Goal: Task Accomplishment & Management: Manage account settings

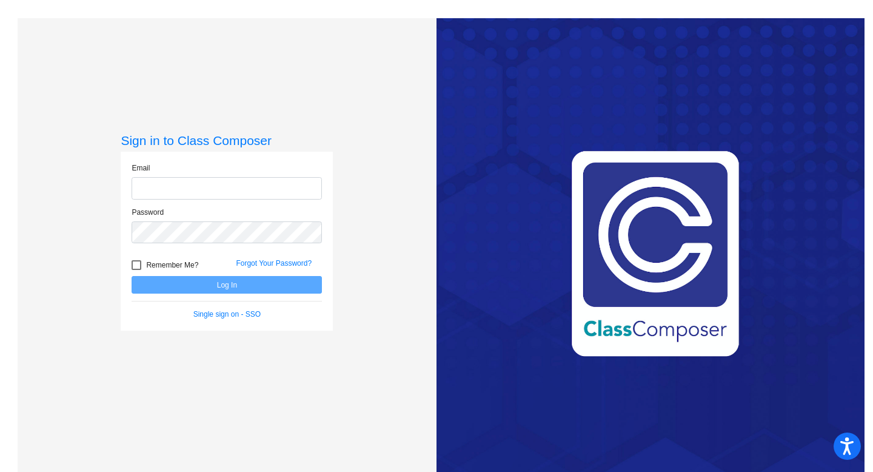
type input "[EMAIL_ADDRESS][PERSON_NAME][DOMAIN_NAME]"
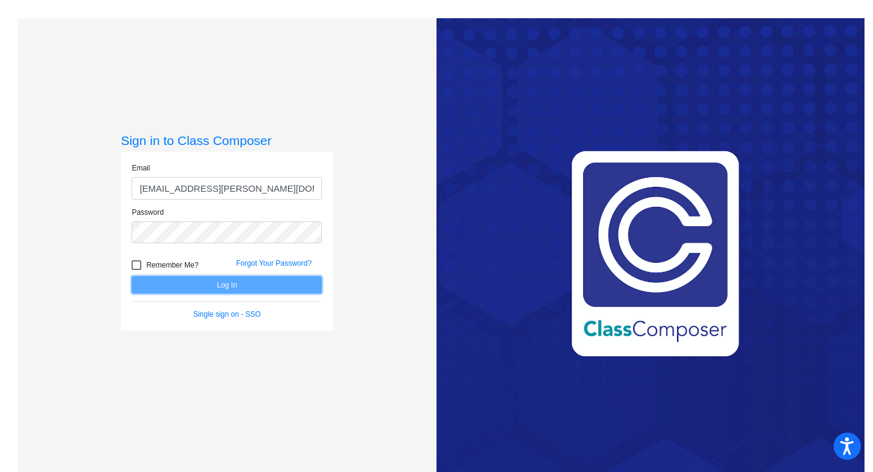
click at [214, 277] on button "Log In" at bounding box center [227, 285] width 190 height 18
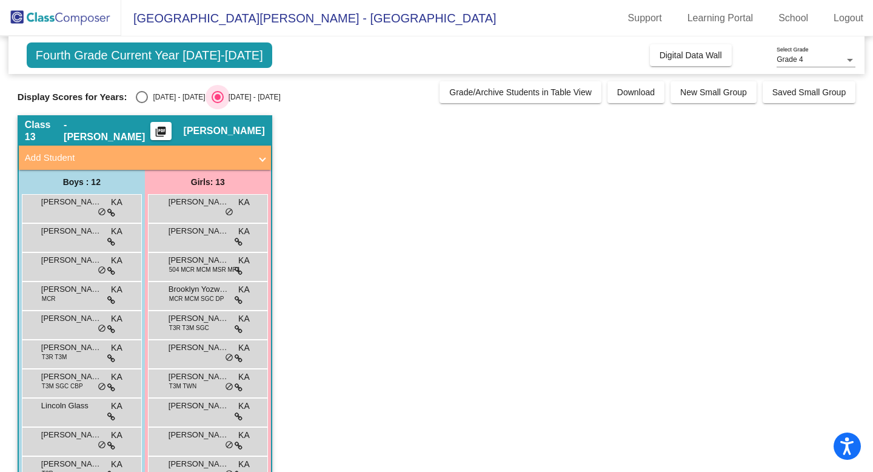
click at [235, 98] on div "[DATE] - [DATE]" at bounding box center [252, 97] width 57 height 11
click at [218, 103] on input "[DATE] - [DATE]" at bounding box center [217, 103] width 1 height 1
click at [168, 132] on mat-icon "picture_as_pdf" at bounding box center [160, 134] width 15 height 17
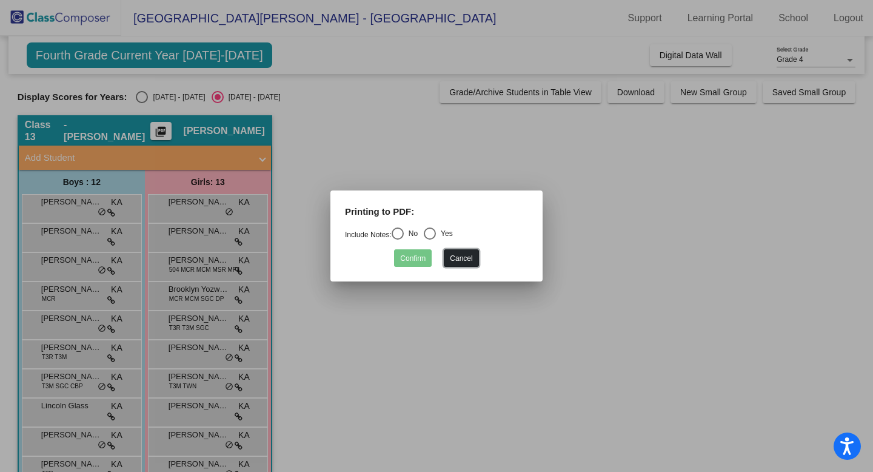
click at [472, 261] on button "Cancel" at bounding box center [461, 258] width 35 height 18
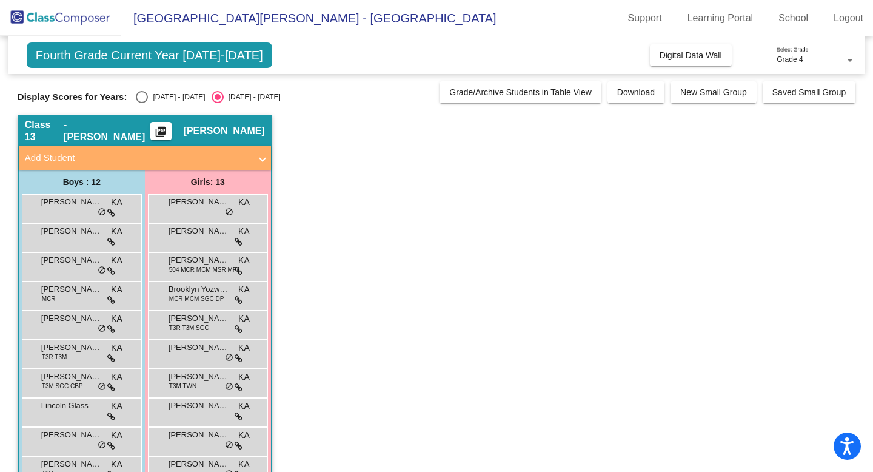
click at [142, 65] on span "Fourth Grade Current Year [DATE]-[DATE]" at bounding box center [150, 54] width 246 height 25
click at [192, 64] on span "Fourth Grade Current Year [DATE]-[DATE]" at bounding box center [150, 54] width 246 height 25
click at [260, 157] on span at bounding box center [262, 158] width 5 height 14
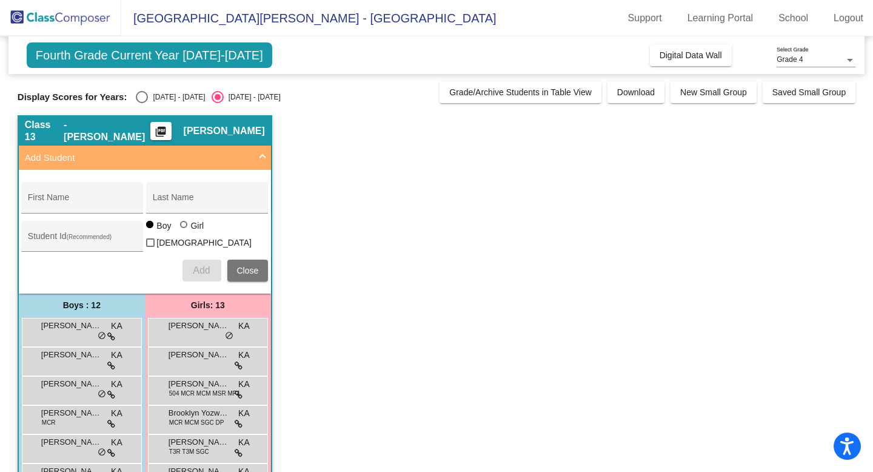
click at [260, 156] on span at bounding box center [262, 158] width 5 height 14
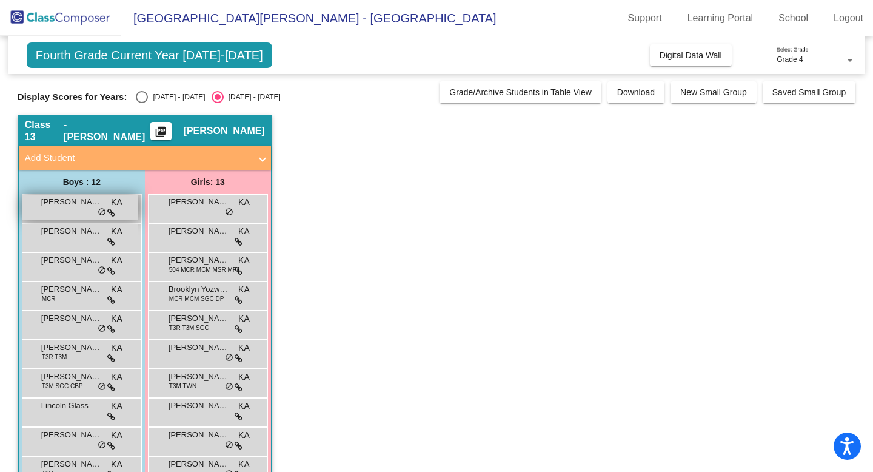
click at [73, 213] on div "[PERSON_NAME] KA lock do_not_disturb_alt" at bounding box center [80, 207] width 116 height 25
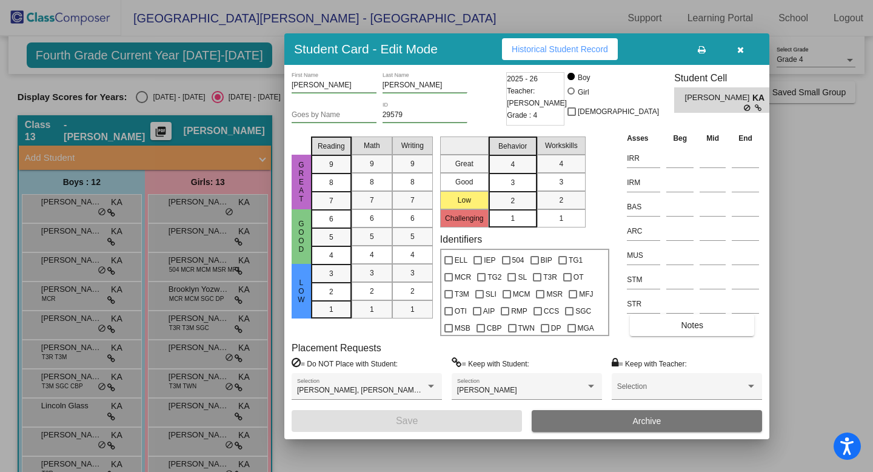
click at [108, 218] on div at bounding box center [436, 236] width 873 height 472
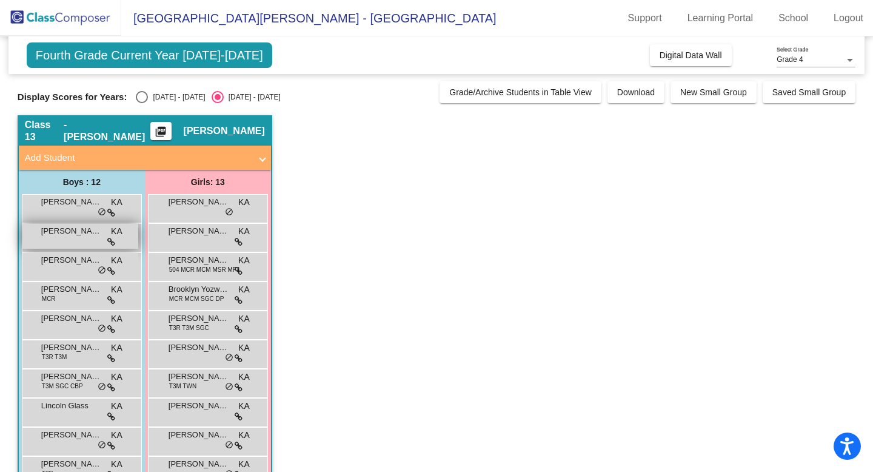
click at [109, 227] on div "[PERSON_NAME] KA lock do_not_disturb_alt" at bounding box center [80, 236] width 116 height 25
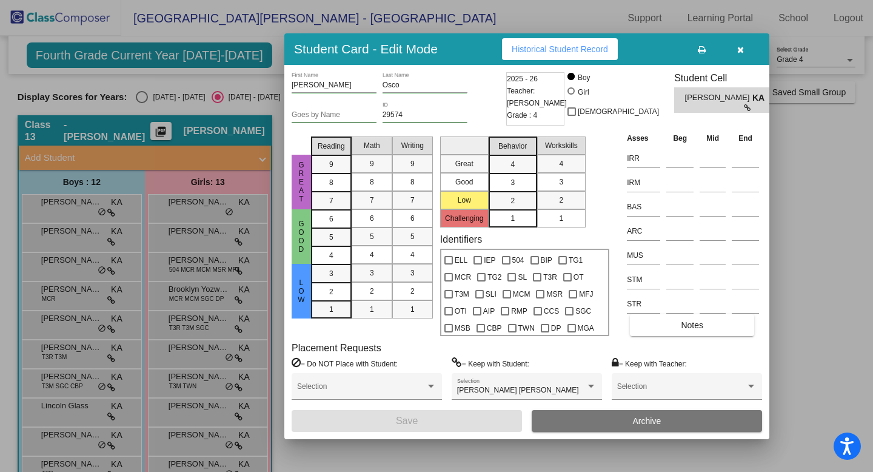
click at [744, 52] on button "button" at bounding box center [740, 49] width 39 height 22
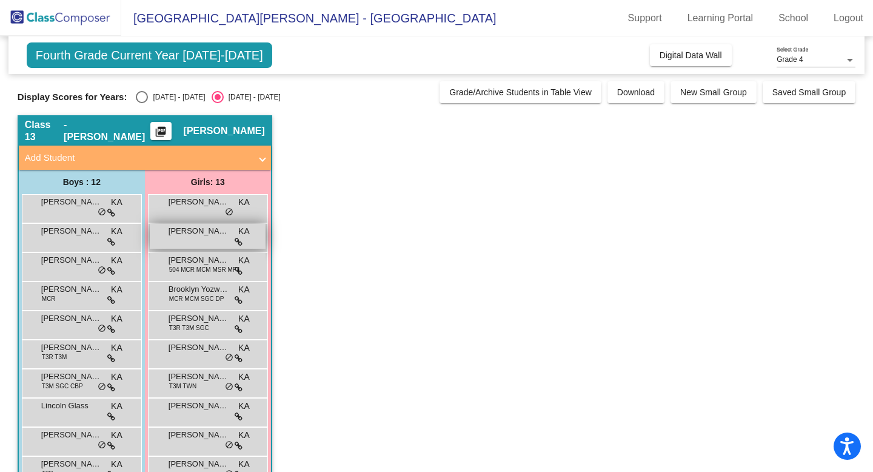
click at [197, 228] on span "[PERSON_NAME]" at bounding box center [199, 231] width 61 height 12
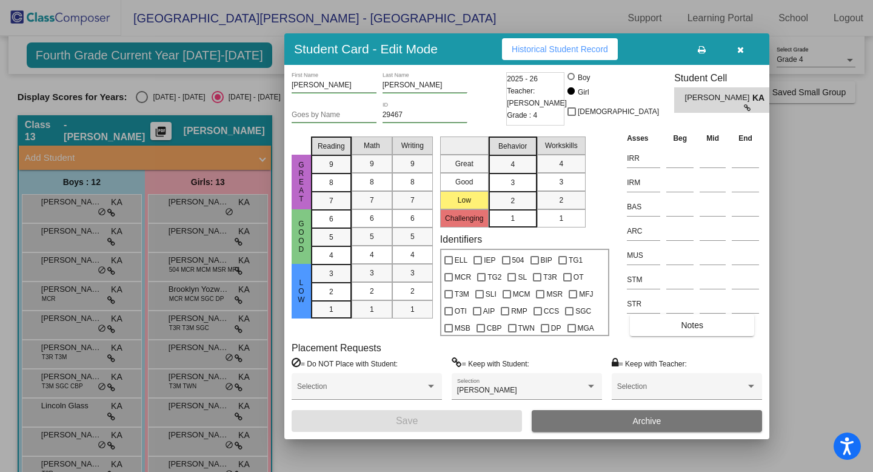
click at [753, 49] on button "button" at bounding box center [740, 49] width 39 height 22
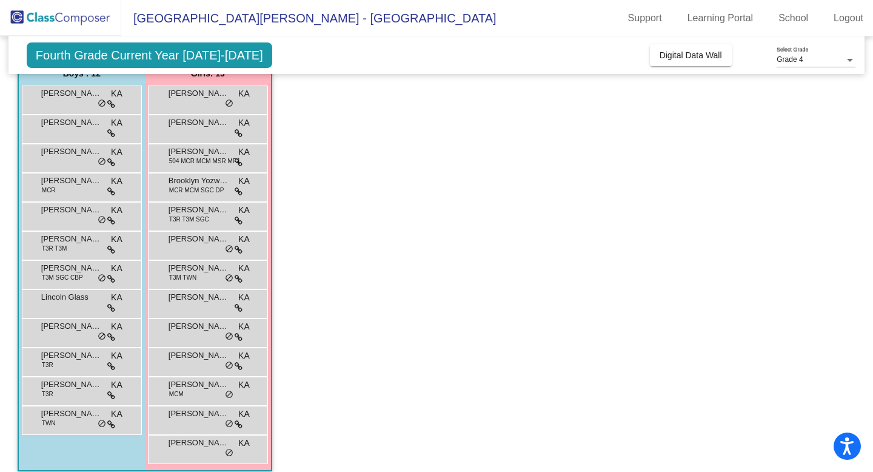
scroll to position [120, 0]
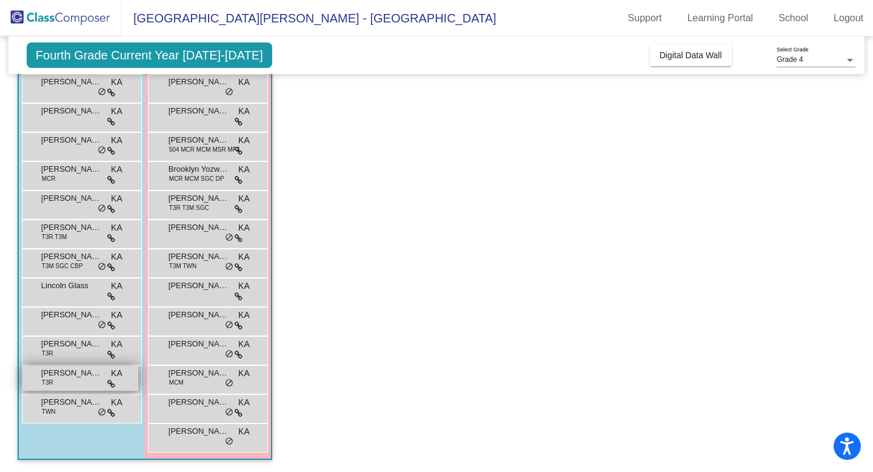
click at [92, 388] on div "[PERSON_NAME] T3R KA lock do_not_disturb_alt" at bounding box center [80, 378] width 116 height 25
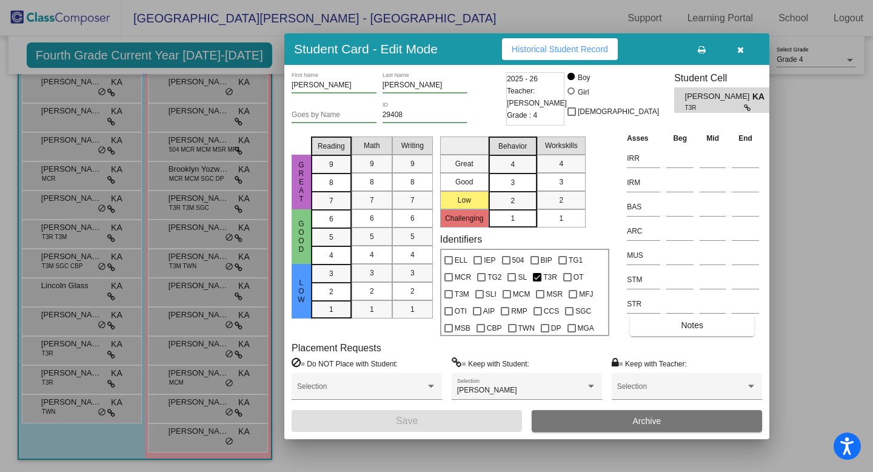
click at [739, 47] on icon "button" at bounding box center [740, 49] width 7 height 8
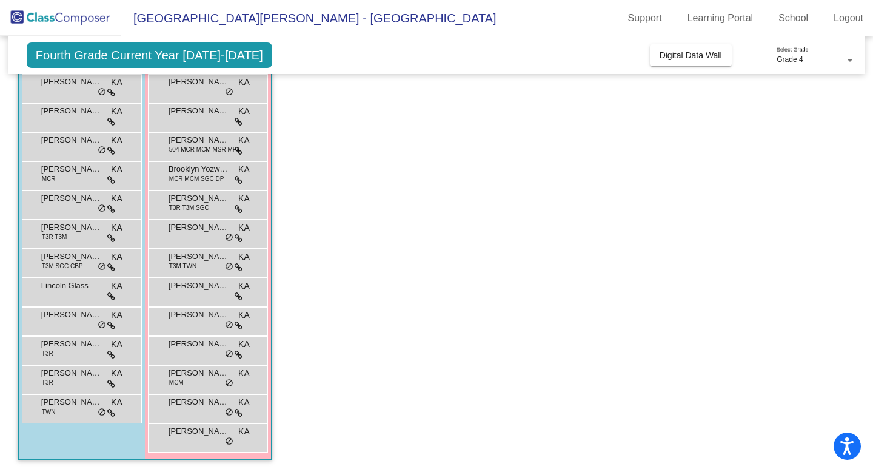
scroll to position [0, 0]
